Goal: Book appointment/travel/reservation

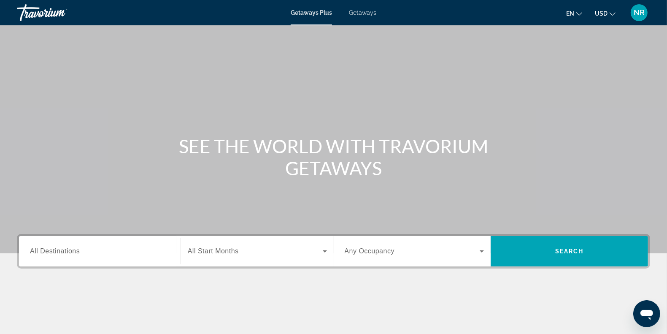
click at [208, 248] on span "All Start Months" at bounding box center [213, 250] width 51 height 7
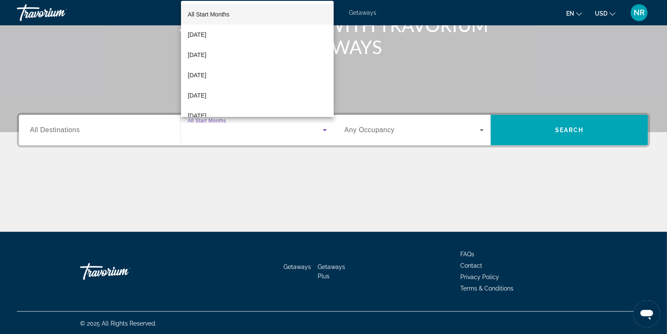
scroll to position [122, 0]
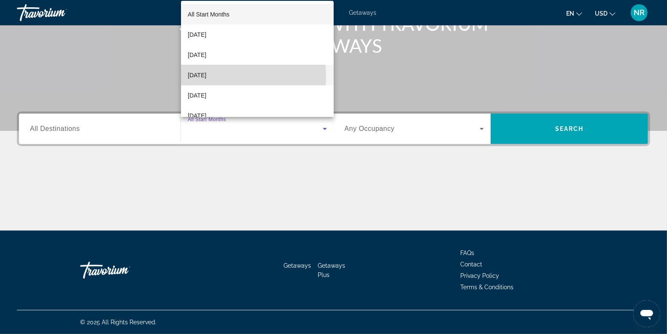
click at [206, 76] on span "[DATE]" at bounding box center [197, 75] width 19 height 10
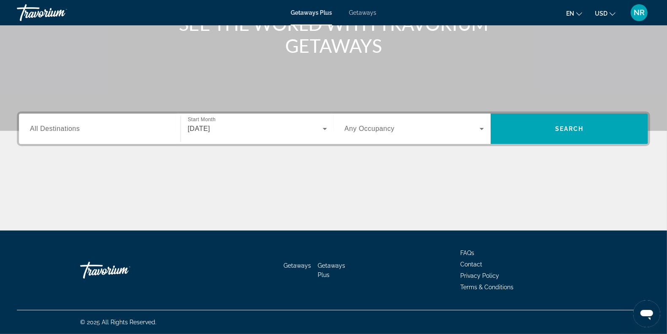
click at [383, 132] on span "Any Occupancy" at bounding box center [370, 128] width 50 height 7
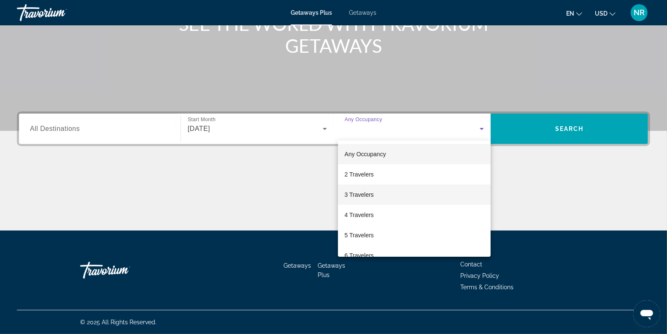
click at [374, 196] on mat-option "3 Travelers" at bounding box center [414, 194] width 153 height 20
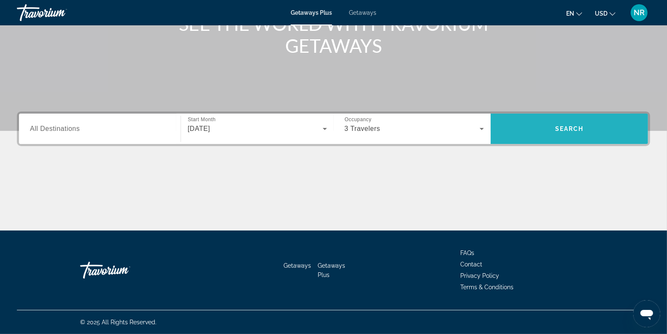
click at [533, 127] on span "Search" at bounding box center [569, 129] width 157 height 20
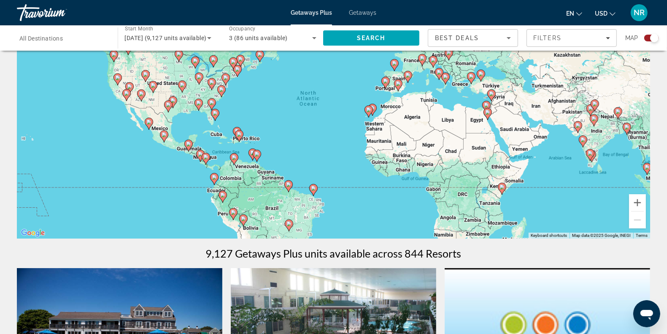
scroll to position [70, 0]
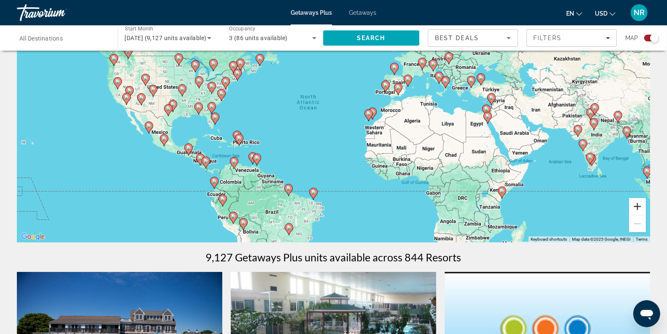
click at [644, 204] on button "Zoom in" at bounding box center [637, 206] width 17 height 17
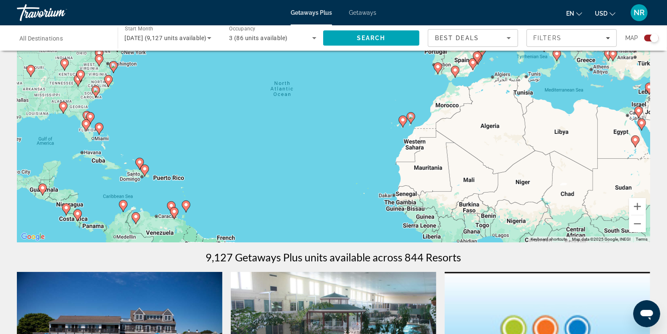
click at [381, 146] on div "To activate drag with keyboard, press Alt + Enter. Once in keyboard drag state,…" at bounding box center [333, 115] width 633 height 253
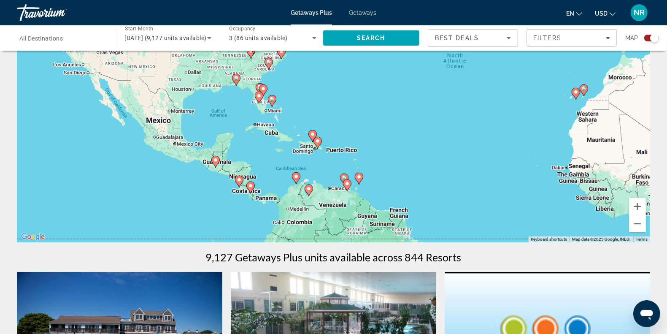
drag, startPoint x: 307, startPoint y: 199, endPoint x: 481, endPoint y: 171, distance: 176.5
click at [481, 171] on div "To activate drag with keyboard, press Alt + Enter. Once in keyboard drag state,…" at bounding box center [333, 115] width 633 height 253
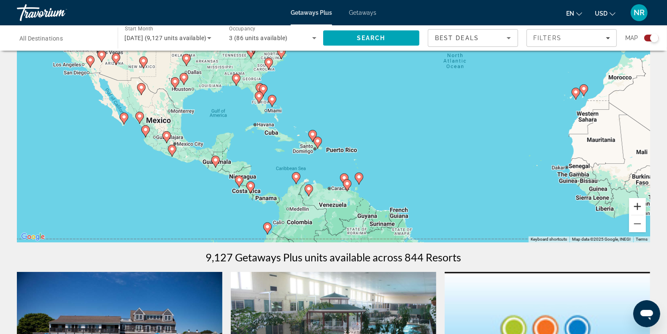
click at [640, 205] on button "Zoom in" at bounding box center [637, 206] width 17 height 17
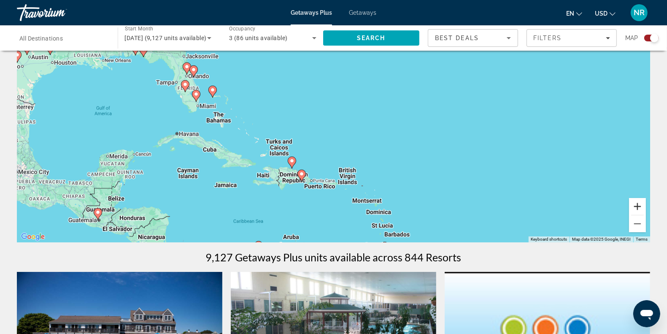
click at [640, 205] on button "Zoom in" at bounding box center [637, 206] width 17 height 17
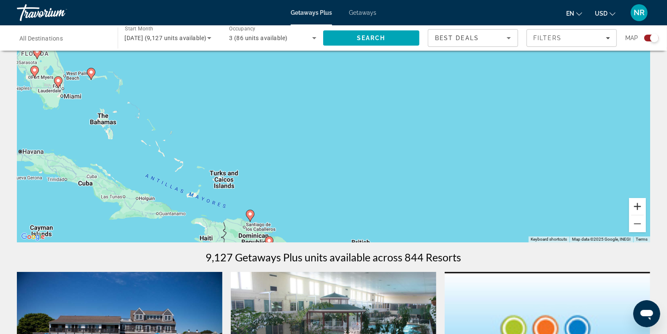
click at [640, 205] on button "Zoom in" at bounding box center [637, 206] width 17 height 17
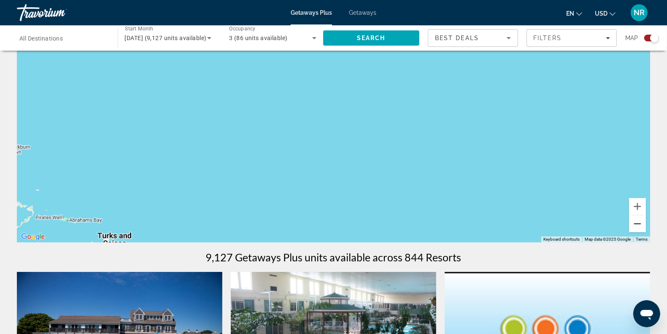
click at [636, 230] on button "Zoom out" at bounding box center [637, 223] width 17 height 17
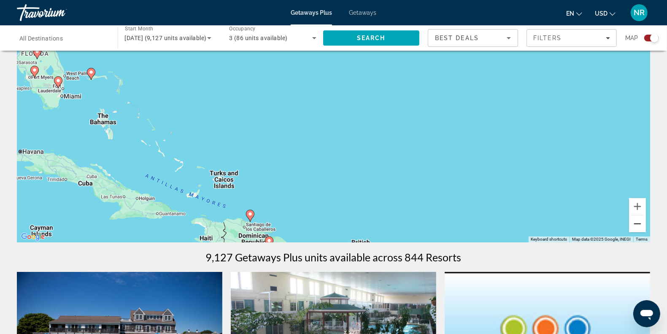
click at [636, 230] on button "Zoom out" at bounding box center [637, 223] width 17 height 17
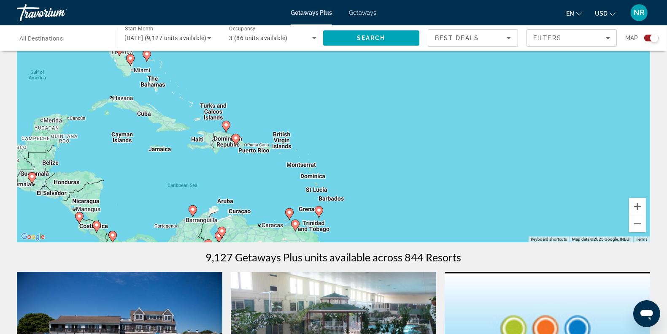
drag, startPoint x: 440, startPoint y: 122, endPoint x: 372, endPoint y: 85, distance: 77.4
click at [372, 85] on div "To activate drag with keyboard, press Alt + Enter. Once in keyboard drag state,…" at bounding box center [333, 115] width 633 height 253
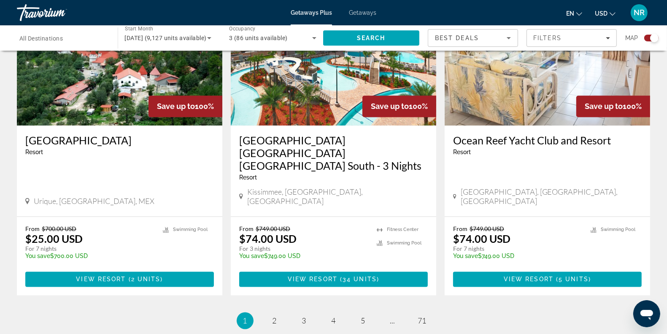
scroll to position [1252, 0]
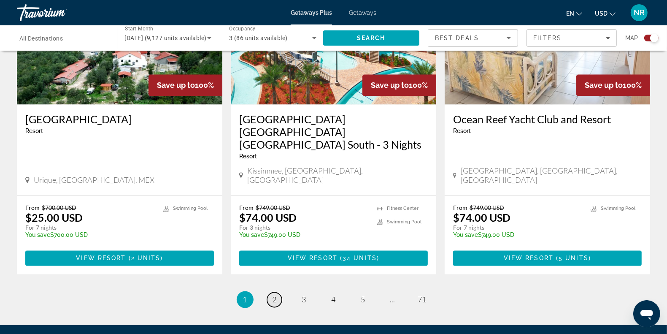
click at [277, 292] on link "page 2" at bounding box center [274, 299] width 15 height 15
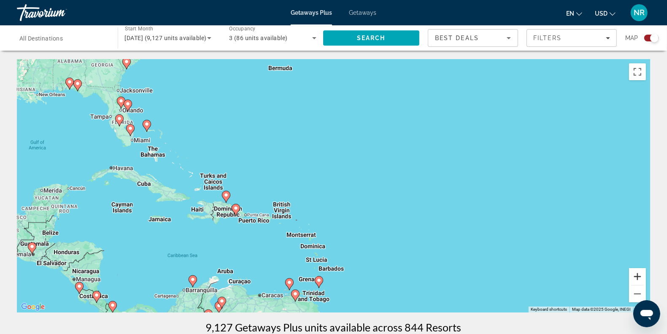
click at [633, 281] on button "Zoom in" at bounding box center [637, 276] width 17 height 17
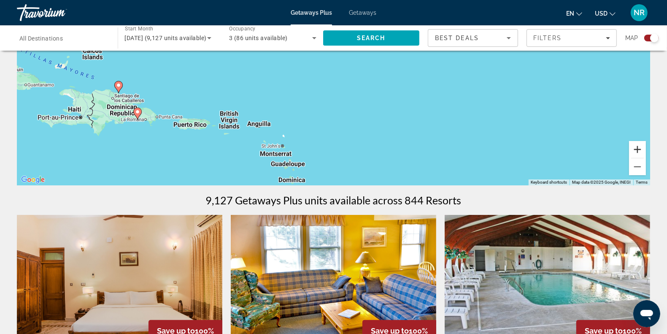
scroll to position [127, 0]
click at [137, 112] on image "Main content" at bounding box center [137, 112] width 5 height 5
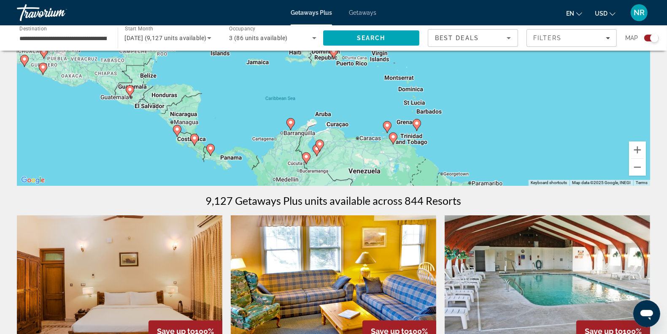
click at [335, 55] on icon "Main content" at bounding box center [334, 52] width 8 height 11
type input "**********"
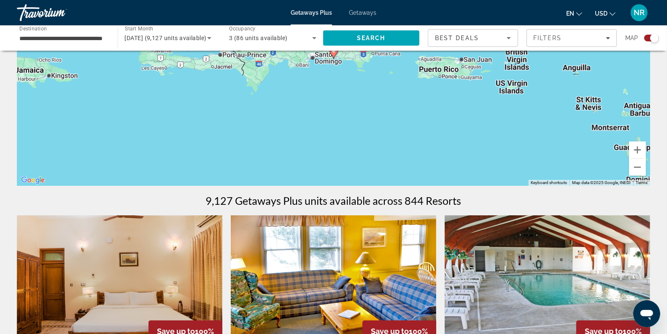
click at [335, 55] on icon "Main content" at bounding box center [334, 52] width 8 height 11
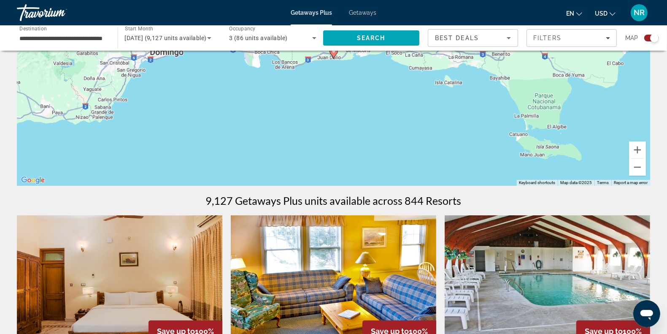
click at [335, 55] on icon "Main content" at bounding box center [334, 52] width 8 height 11
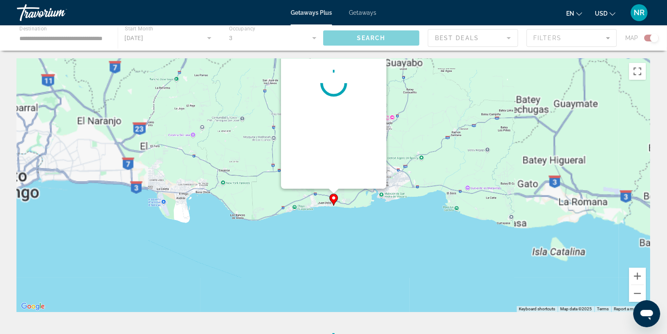
scroll to position [0, 0]
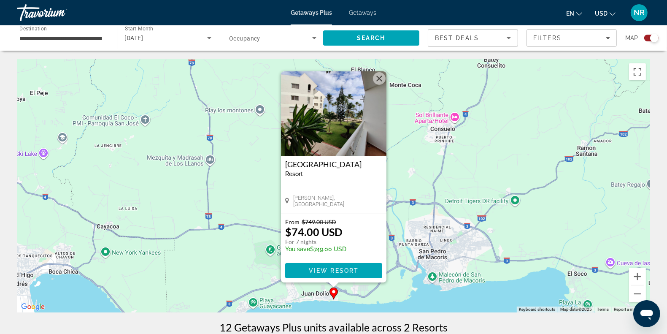
click at [359, 121] on img "Main content" at bounding box center [334, 113] width 106 height 84
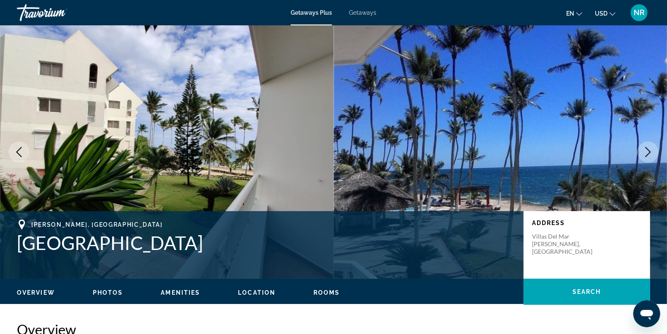
click at [649, 152] on icon "Next image" at bounding box center [648, 152] width 10 height 10
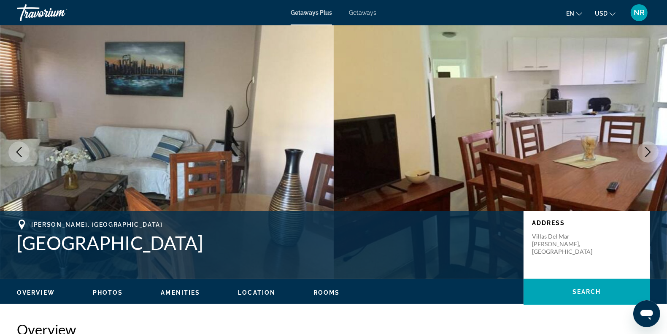
click at [649, 152] on icon "Next image" at bounding box center [648, 152] width 10 height 10
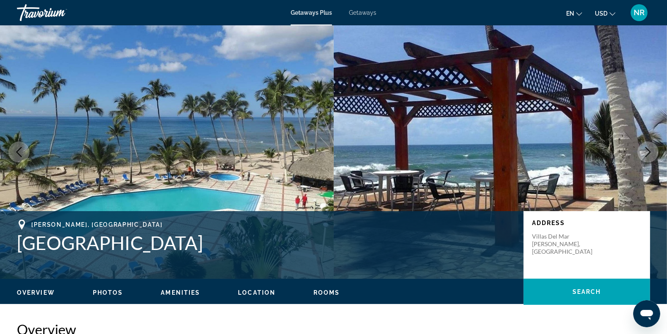
click at [649, 152] on icon "Next image" at bounding box center [648, 152] width 10 height 10
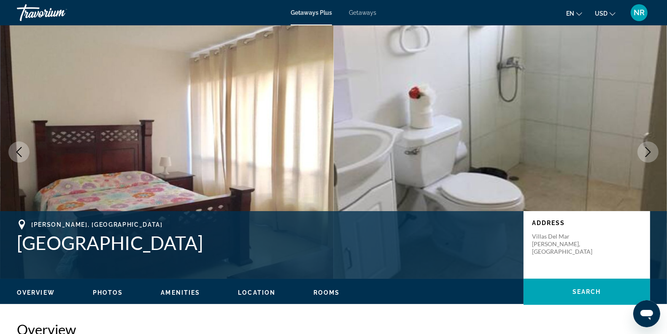
click at [649, 152] on icon "Next image" at bounding box center [648, 152] width 10 height 10
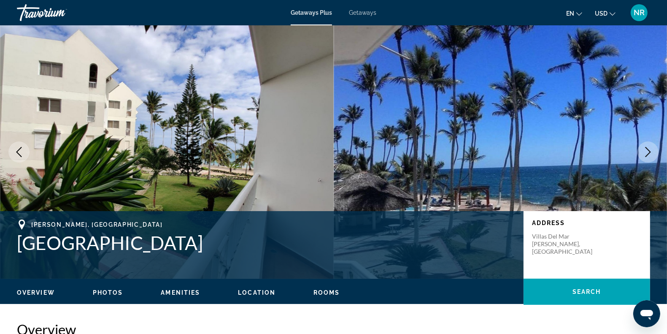
click at [649, 152] on icon "Next image" at bounding box center [648, 152] width 10 height 10
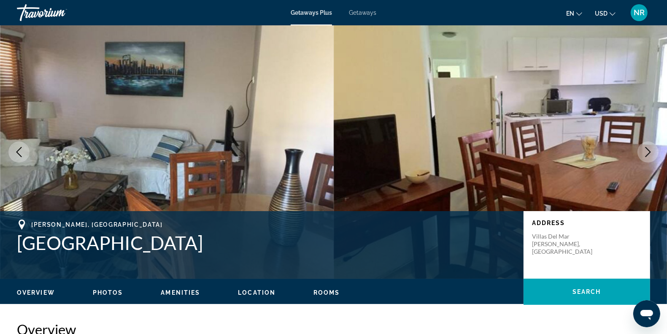
click at [649, 152] on icon "Next image" at bounding box center [648, 152] width 10 height 10
